Goal: Task Accomplishment & Management: Manage account settings

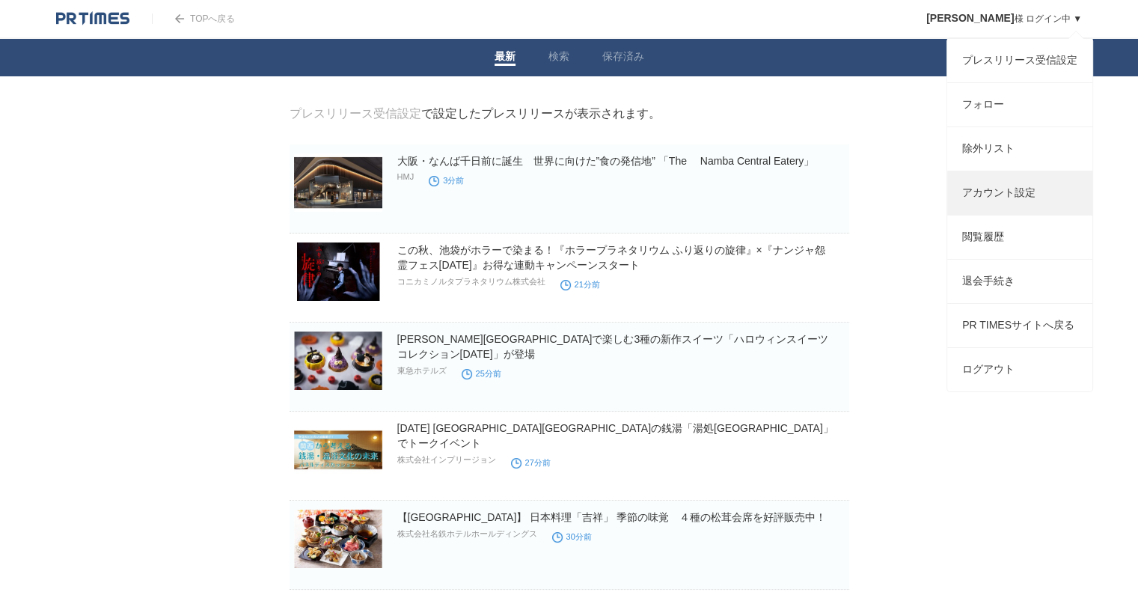
click at [1030, 204] on link "アカウント設定" at bounding box center [1019, 192] width 145 height 43
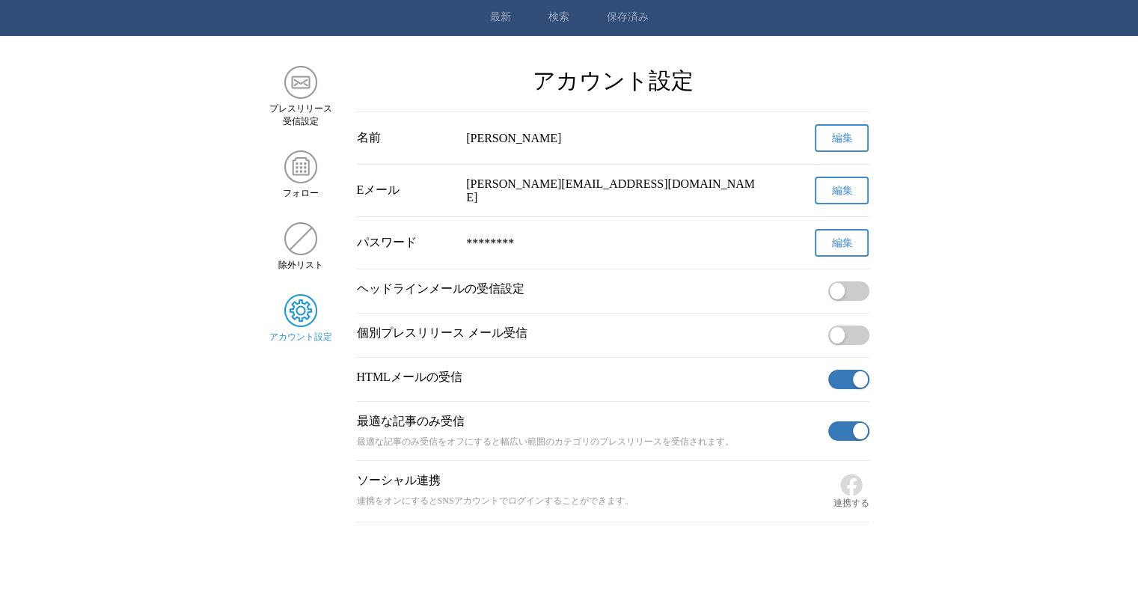
scroll to position [75, 0]
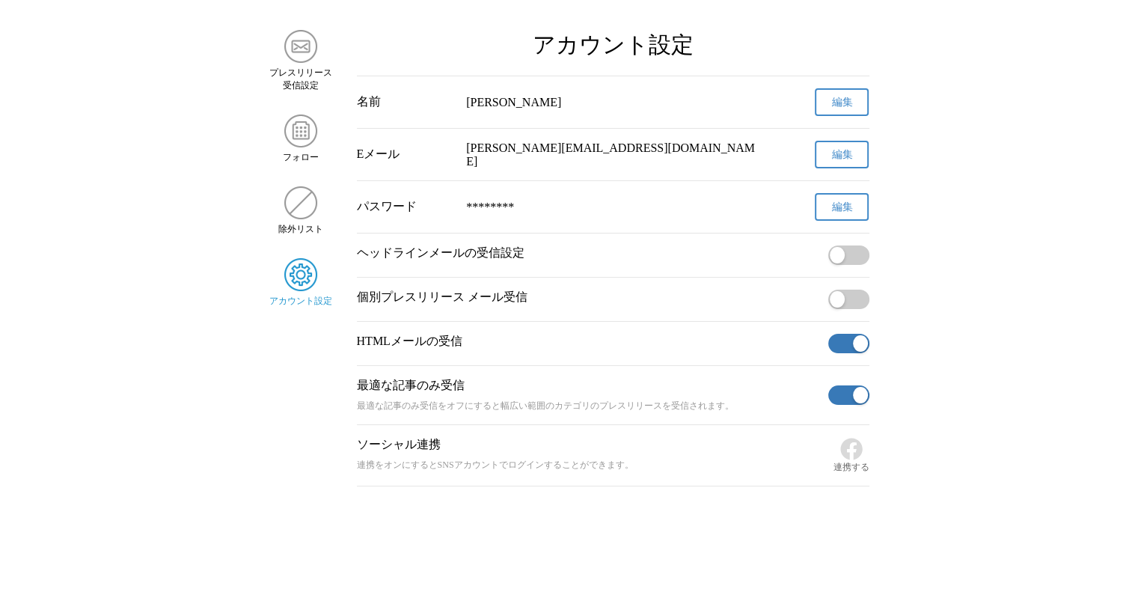
click at [848, 296] on button "button" at bounding box center [848, 299] width 41 height 19
click at [299, 43] on img "サイドメニュー" at bounding box center [300, 46] width 33 height 33
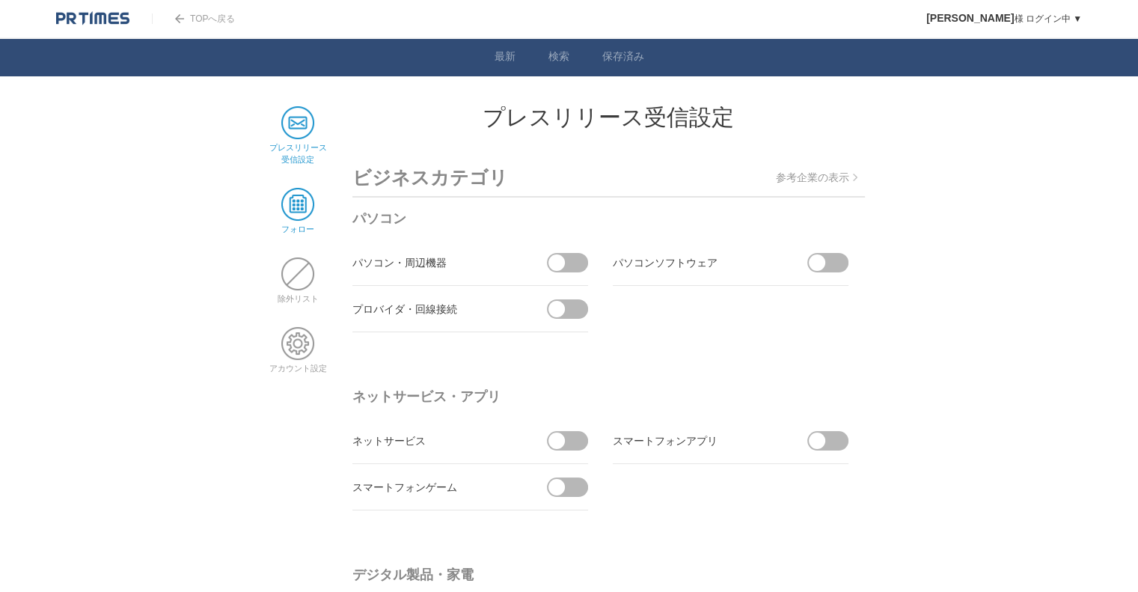
click at [305, 204] on span at bounding box center [297, 204] width 33 height 33
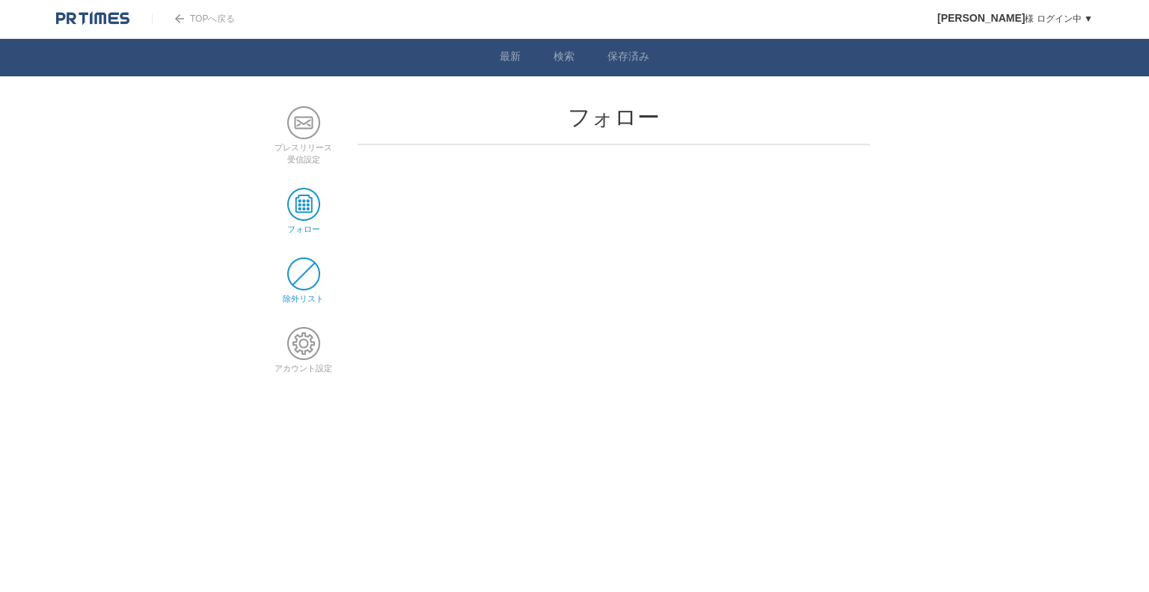
click at [305, 275] on span at bounding box center [303, 273] width 33 height 33
click at [305, 337] on span at bounding box center [303, 343] width 33 height 33
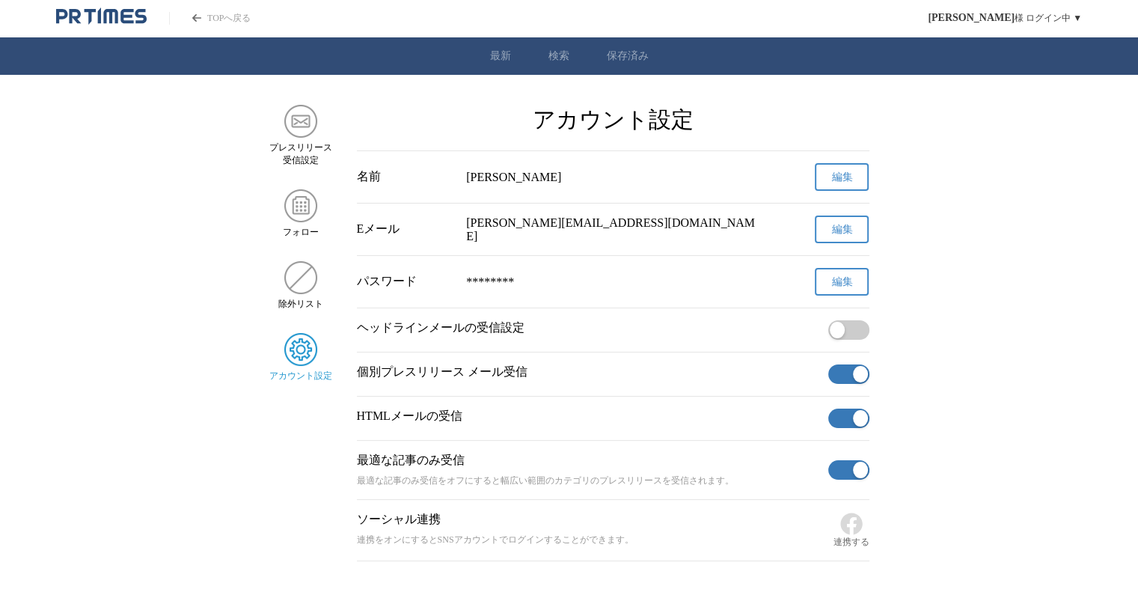
click at [198, 17] on icon "PR TIMESのトップページはこちら" at bounding box center [196, 17] width 9 height 7
